Goal: Information Seeking & Learning: Learn about a topic

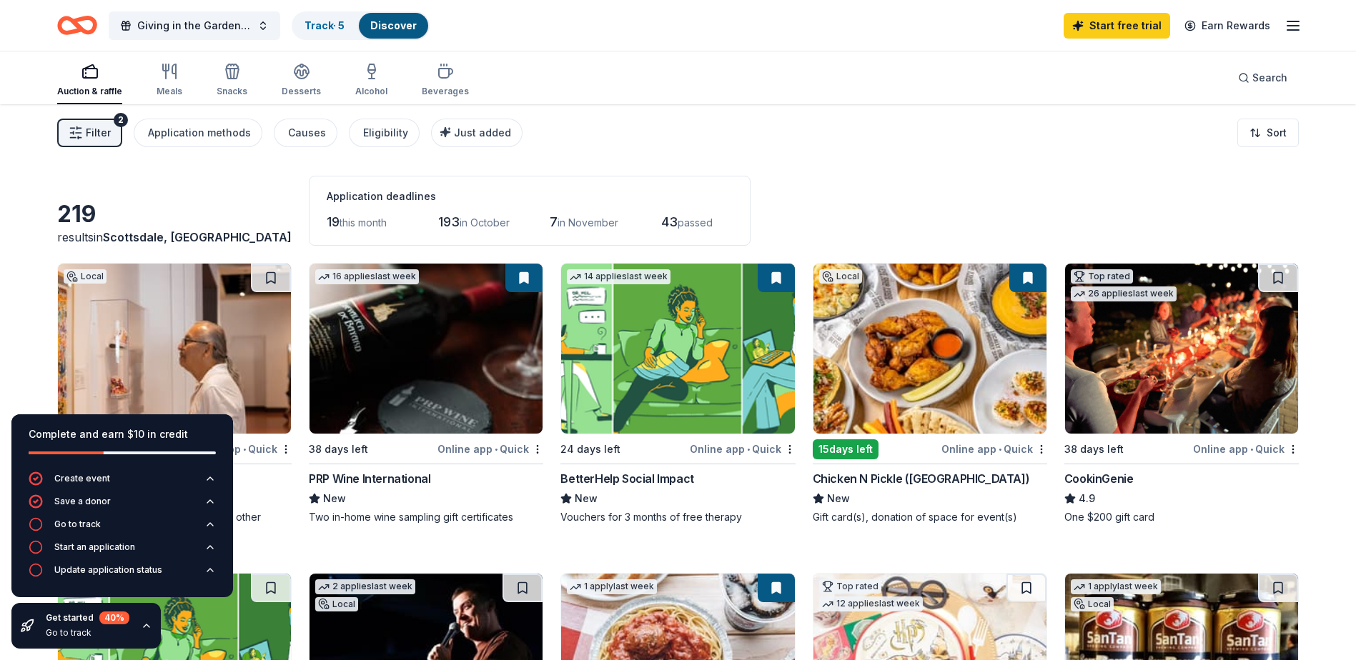
drag, startPoint x: 184, startPoint y: 0, endPoint x: 867, endPoint y: 62, distance: 685.3
click at [868, 62] on div "Auction & raffle Meals Snacks Desserts Alcohol Beverages Search" at bounding box center [677, 77] width 1241 height 53
click at [9, 94] on div "Auction & raffle Meals Snacks Desserts Alcohol Beverages Search" at bounding box center [678, 77] width 1356 height 53
click at [72, 24] on icon "Home" at bounding box center [77, 26] width 40 height 34
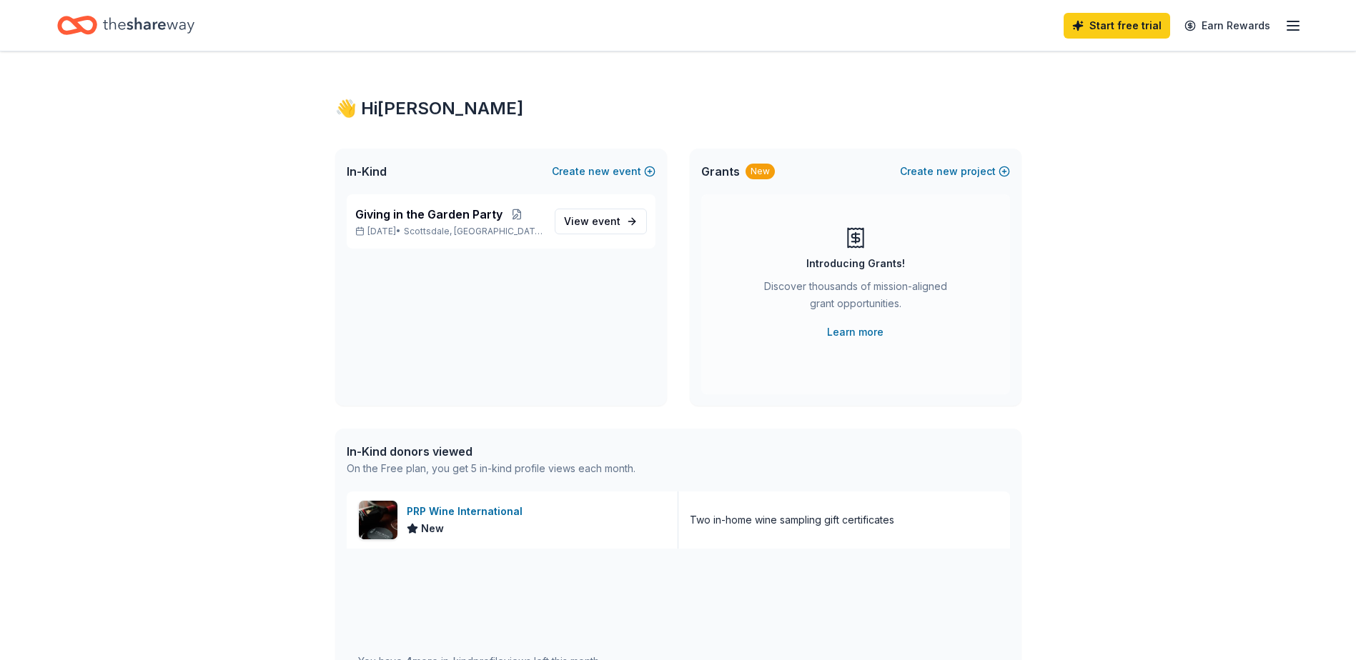
click at [1291, 30] on line "button" at bounding box center [1292, 30] width 11 height 0
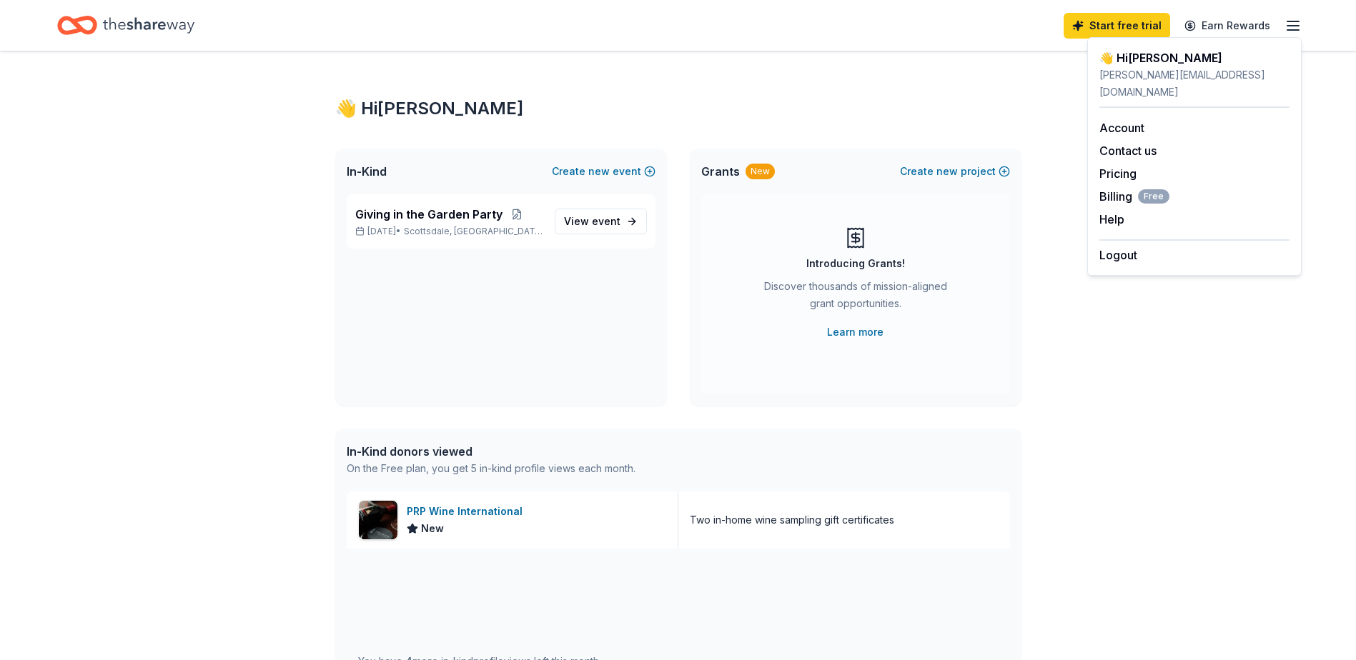
click at [214, 134] on div "👋 Hi [PERSON_NAME] In-Kind Create new event Giving in the Garden Party [DATE] •…" at bounding box center [678, 550] width 1356 height 998
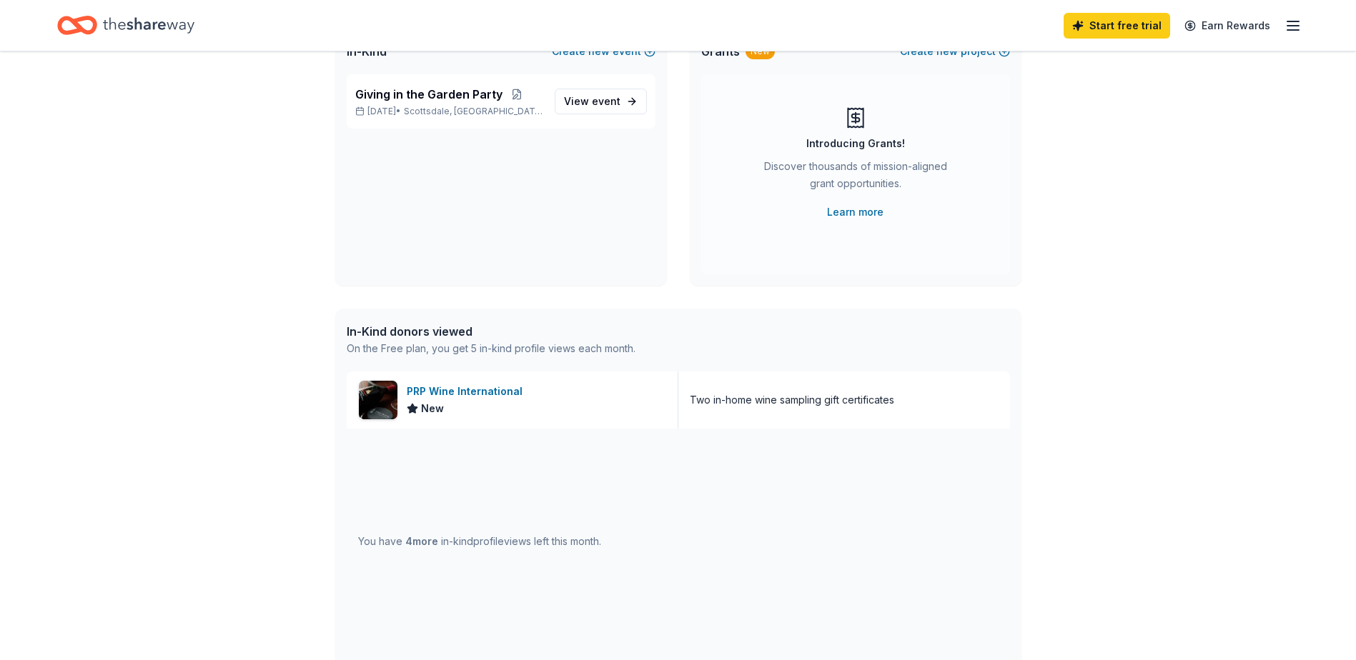
scroll to position [143, 0]
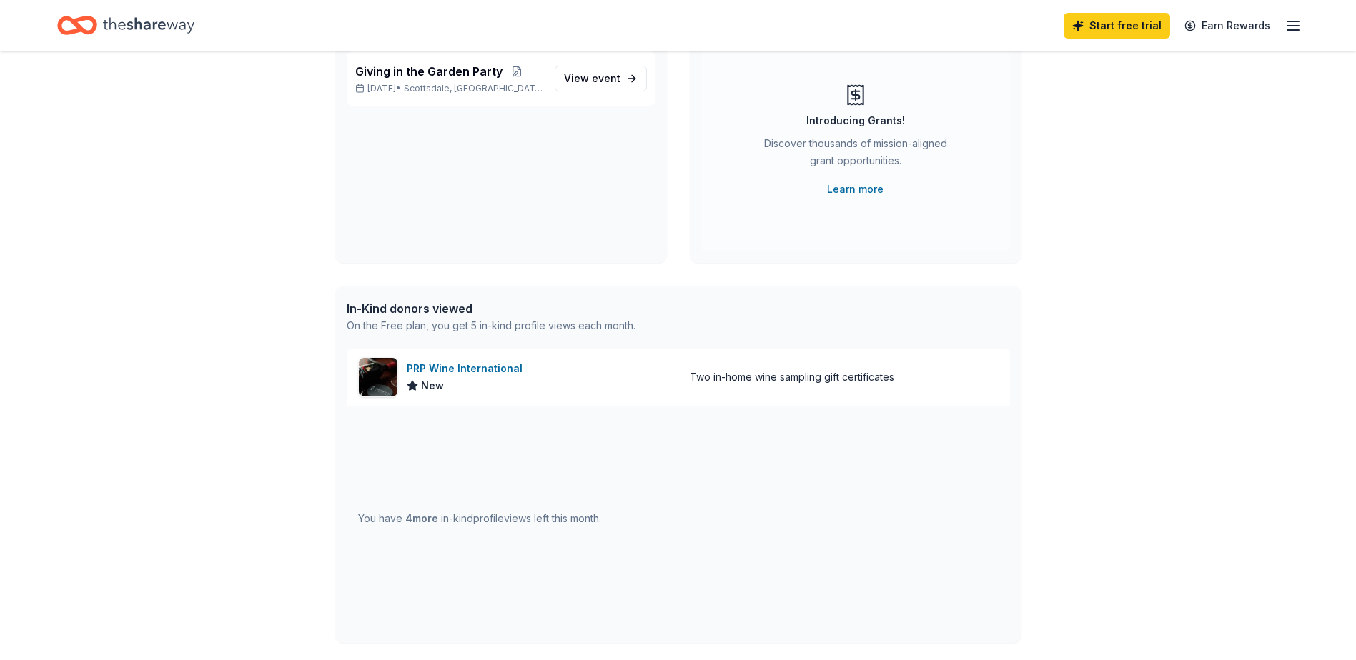
click at [1296, 26] on icon "button" at bounding box center [1292, 25] width 17 height 17
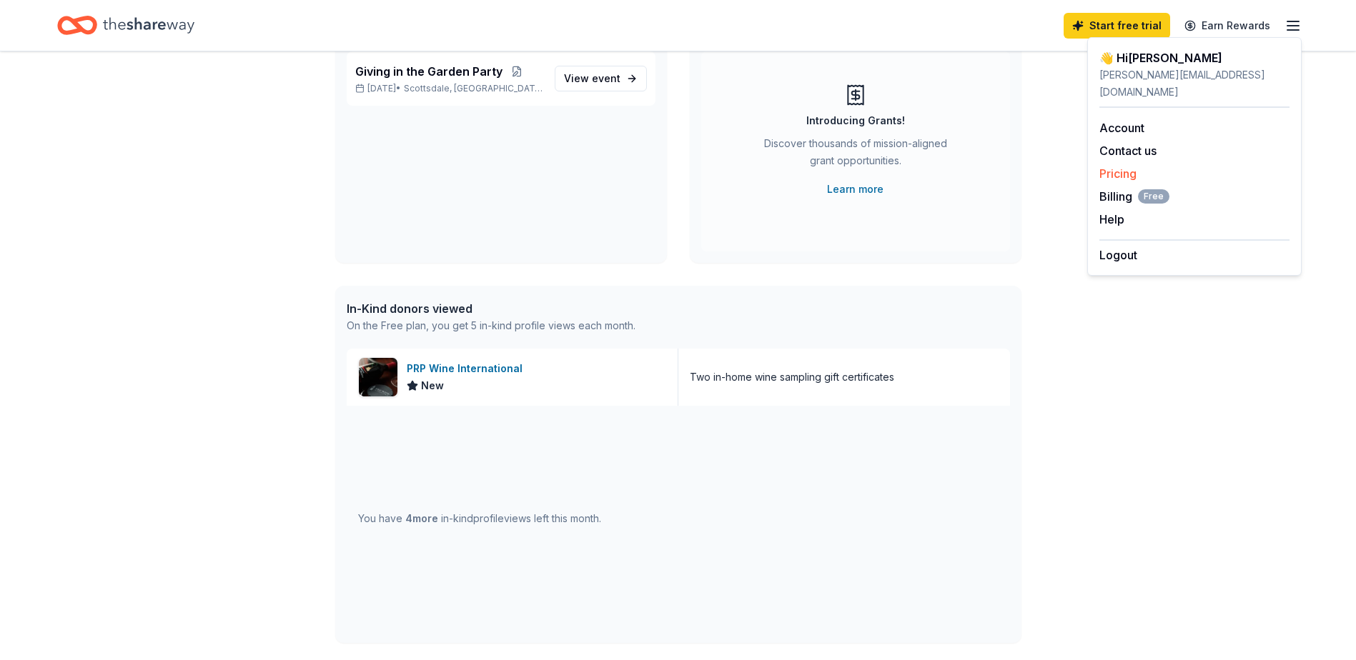
click at [1113, 167] on link "Pricing" at bounding box center [1117, 174] width 37 height 14
